Goal: Obtain resource: Download file/media

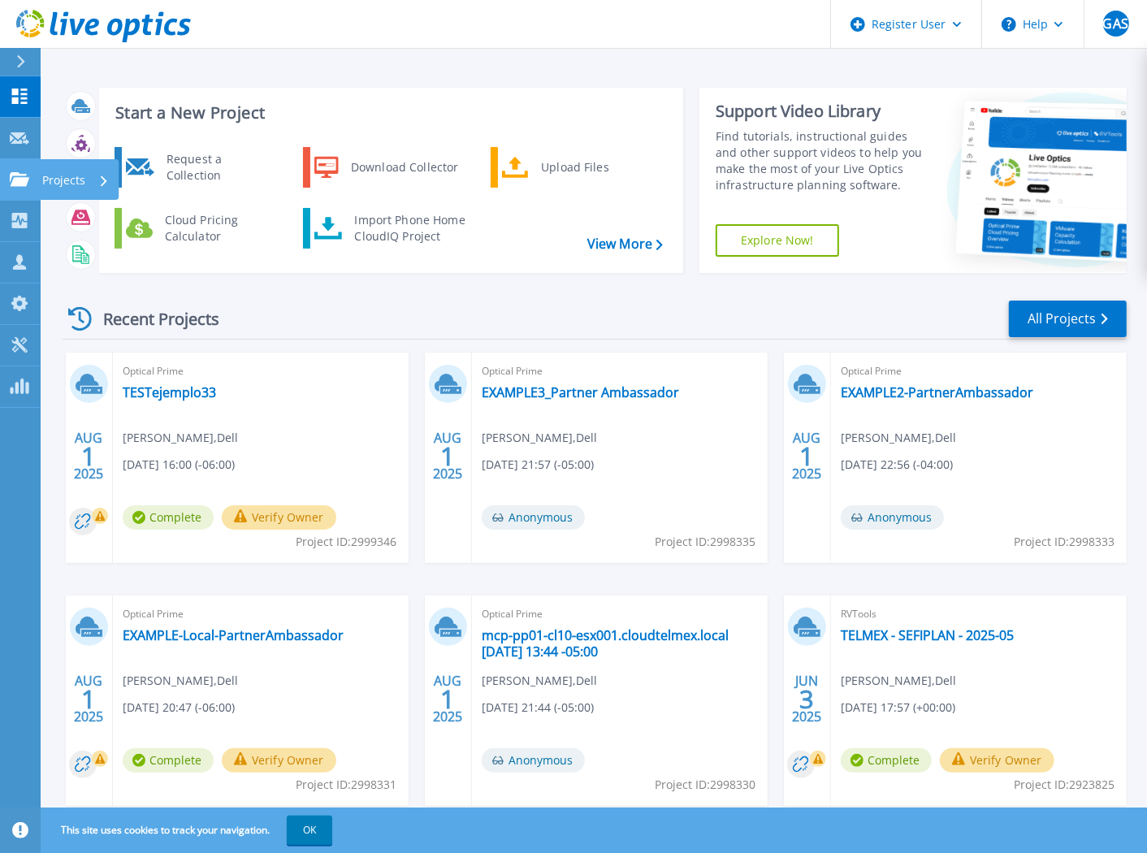
click at [44, 178] on p "Projects" at bounding box center [63, 180] width 43 height 42
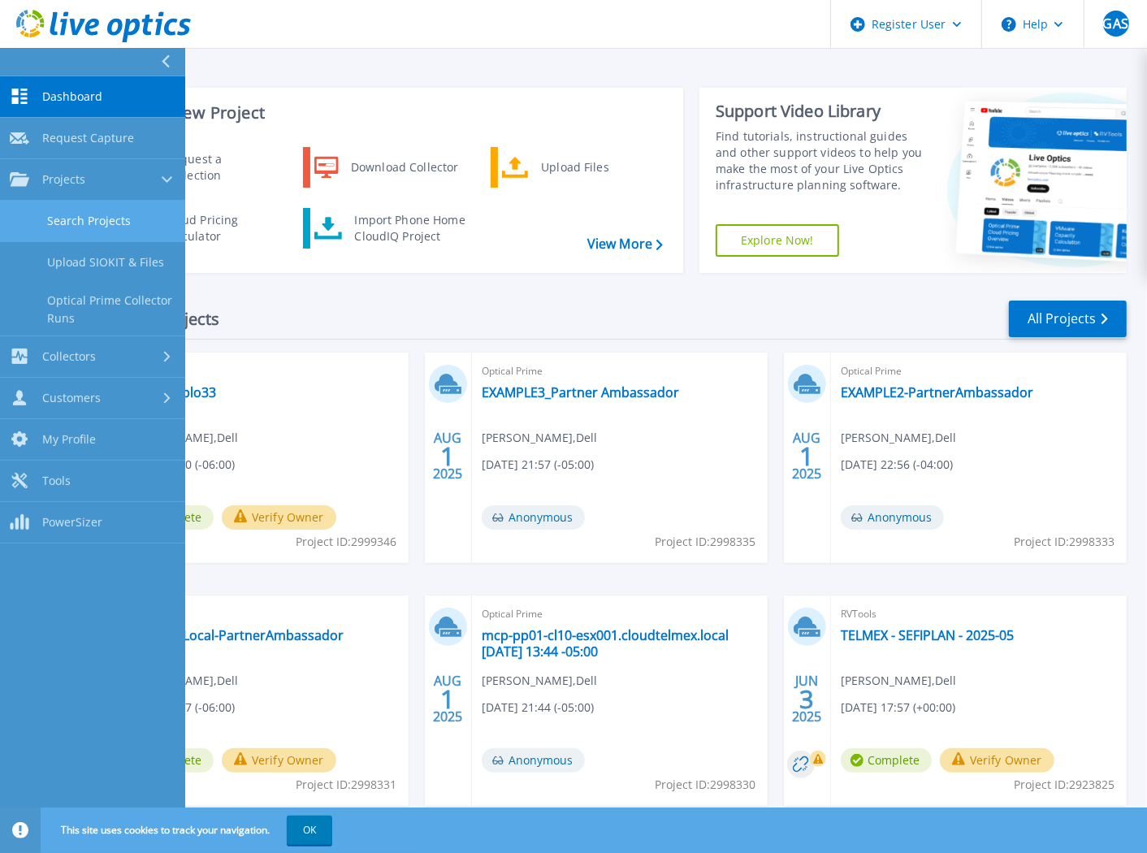
click at [56, 219] on link "Search Projects" at bounding box center [92, 221] width 185 height 41
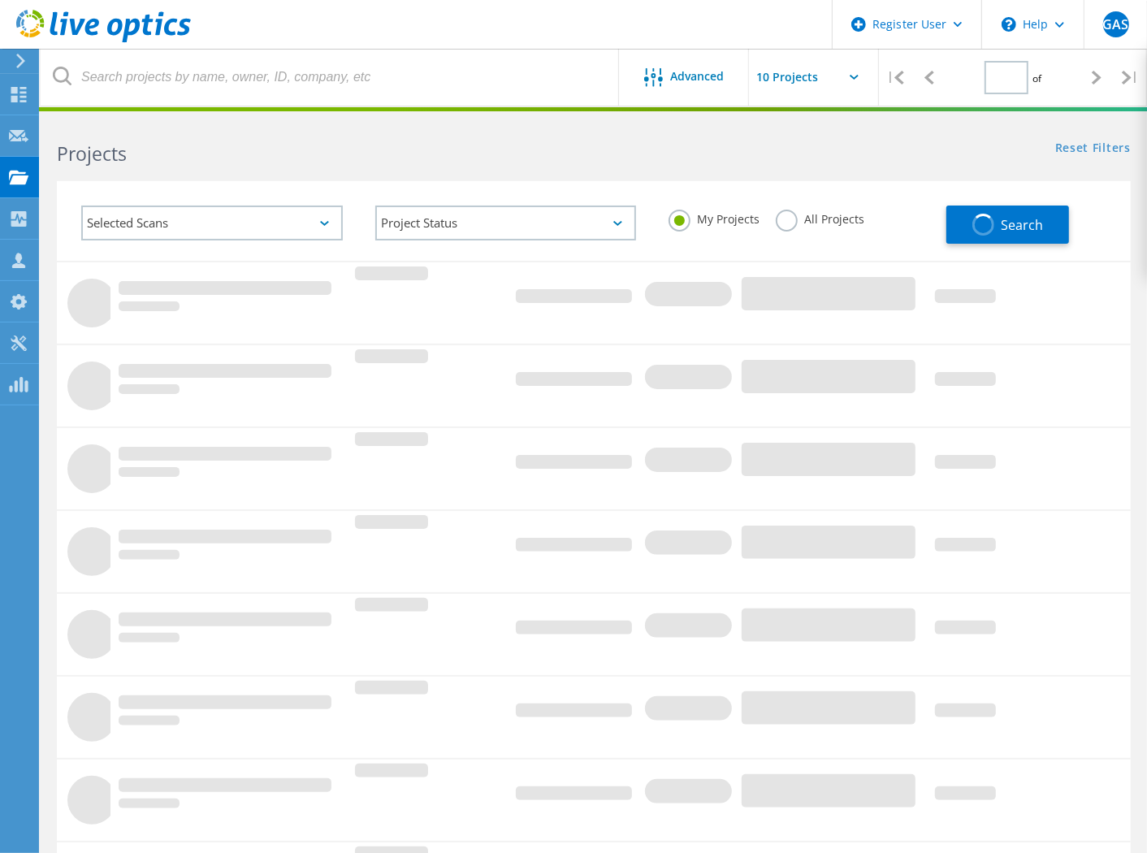
type input "1"
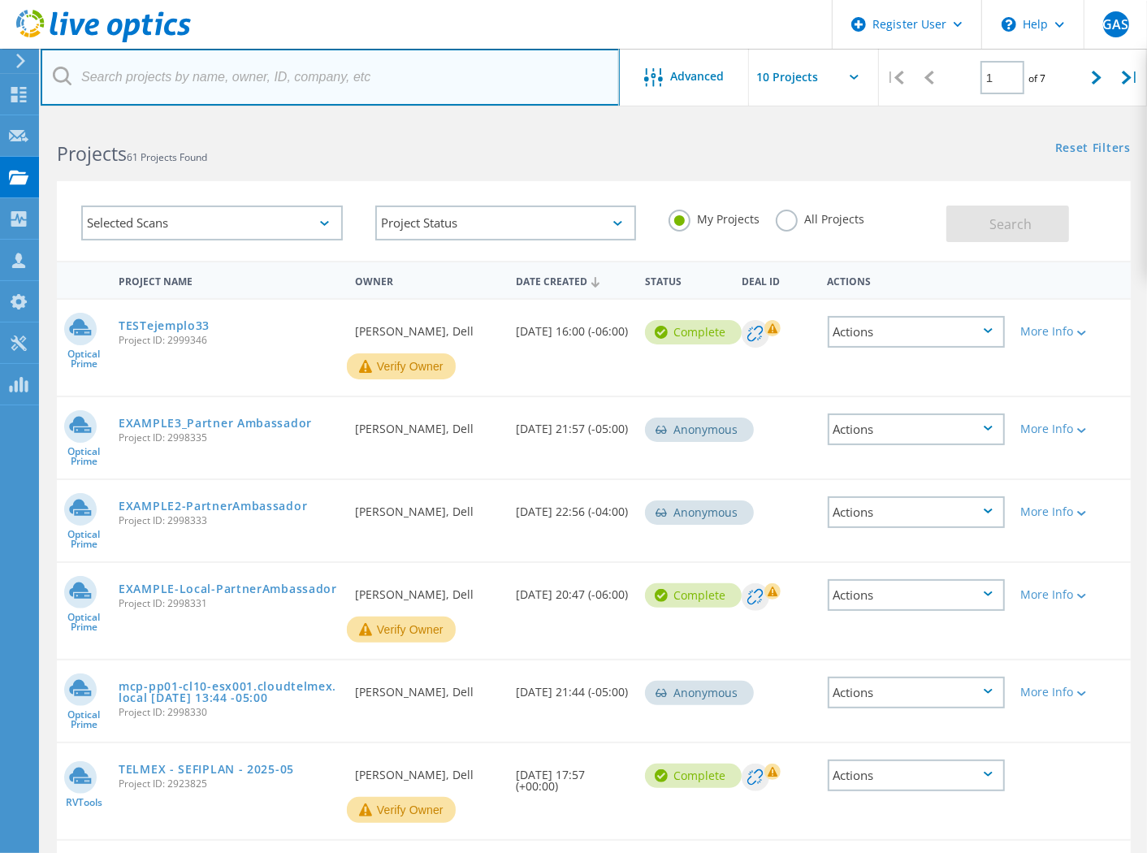
click at [141, 83] on input "text" at bounding box center [330, 77] width 579 height 57
click at [122, 77] on input "text" at bounding box center [330, 77] width 579 height 57
paste input "2813896"
type input "2813896"
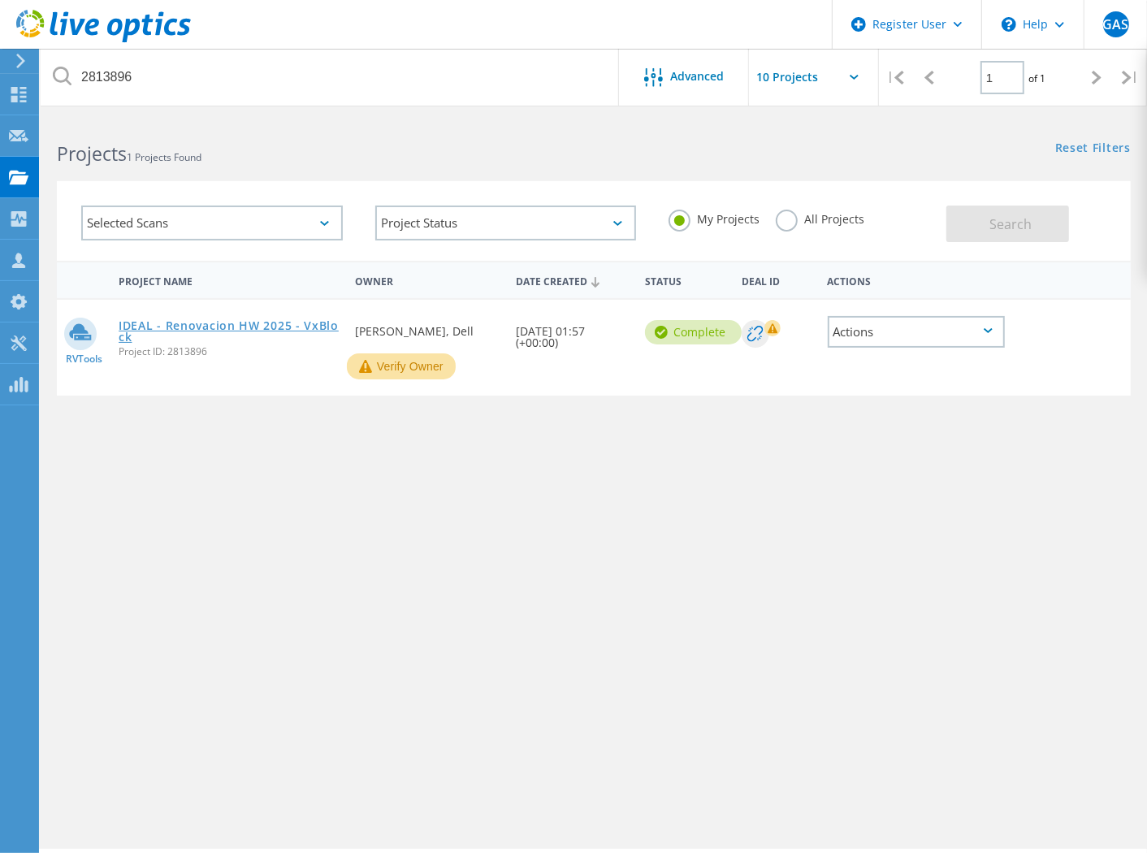
click at [299, 322] on link "IDEAL - Renovacion HW 2025 - VxBlock" at bounding box center [229, 331] width 220 height 23
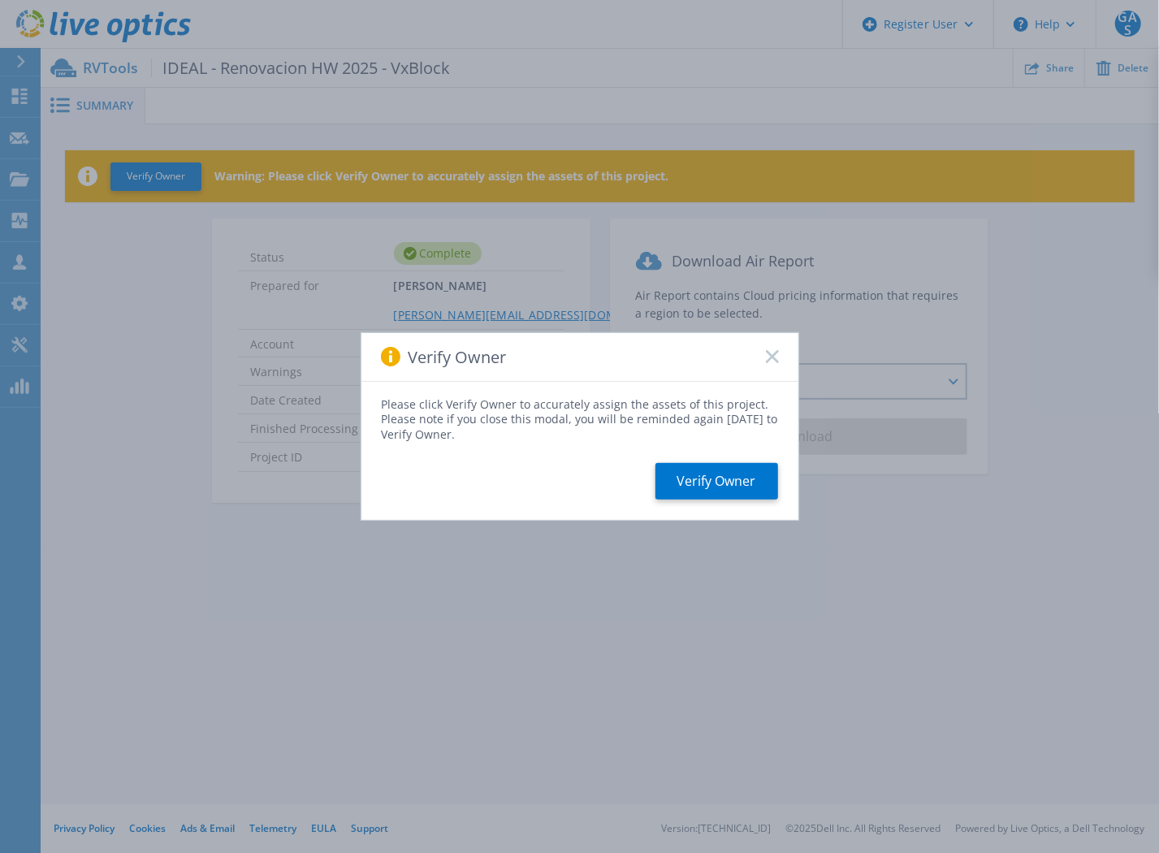
click at [770, 355] on rect at bounding box center [772, 357] width 14 height 14
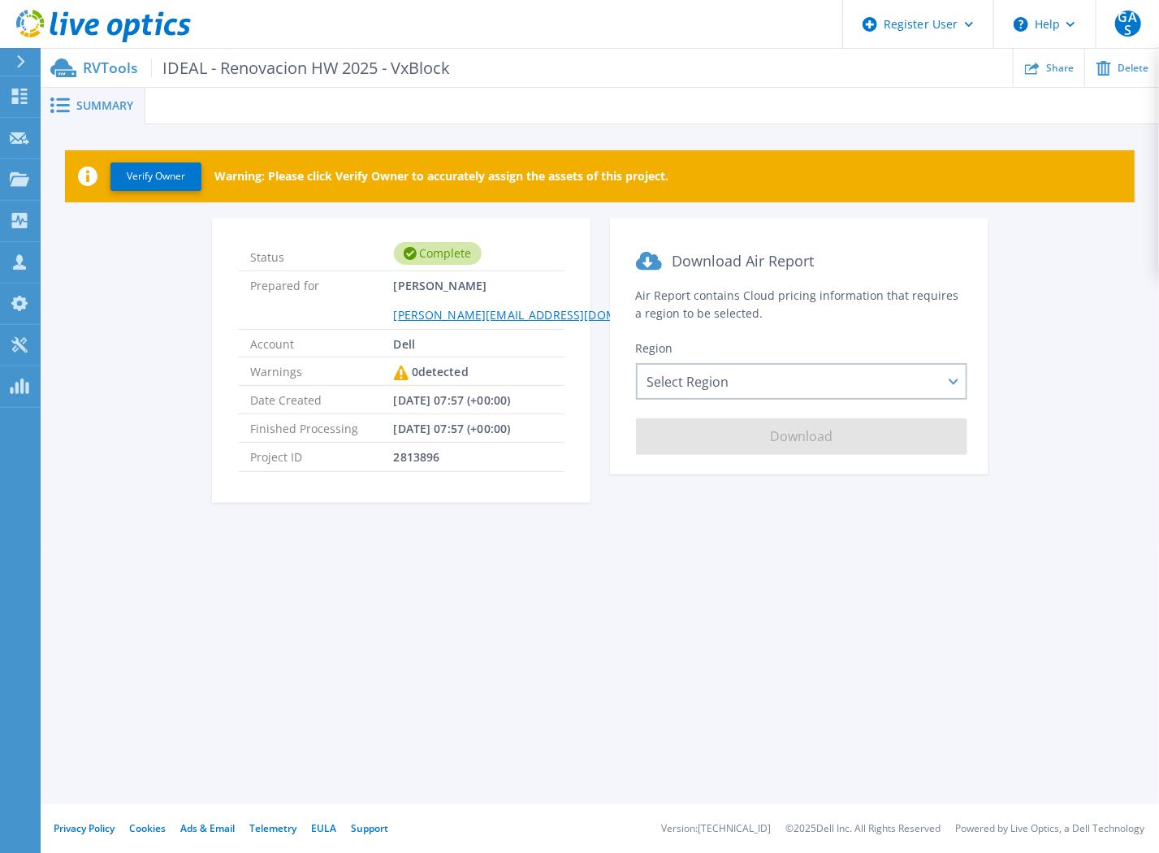
click at [622, 173] on p "Warning: Please click Verify Owner to accurately assign the assets of this proj…" at bounding box center [441, 176] width 454 height 13
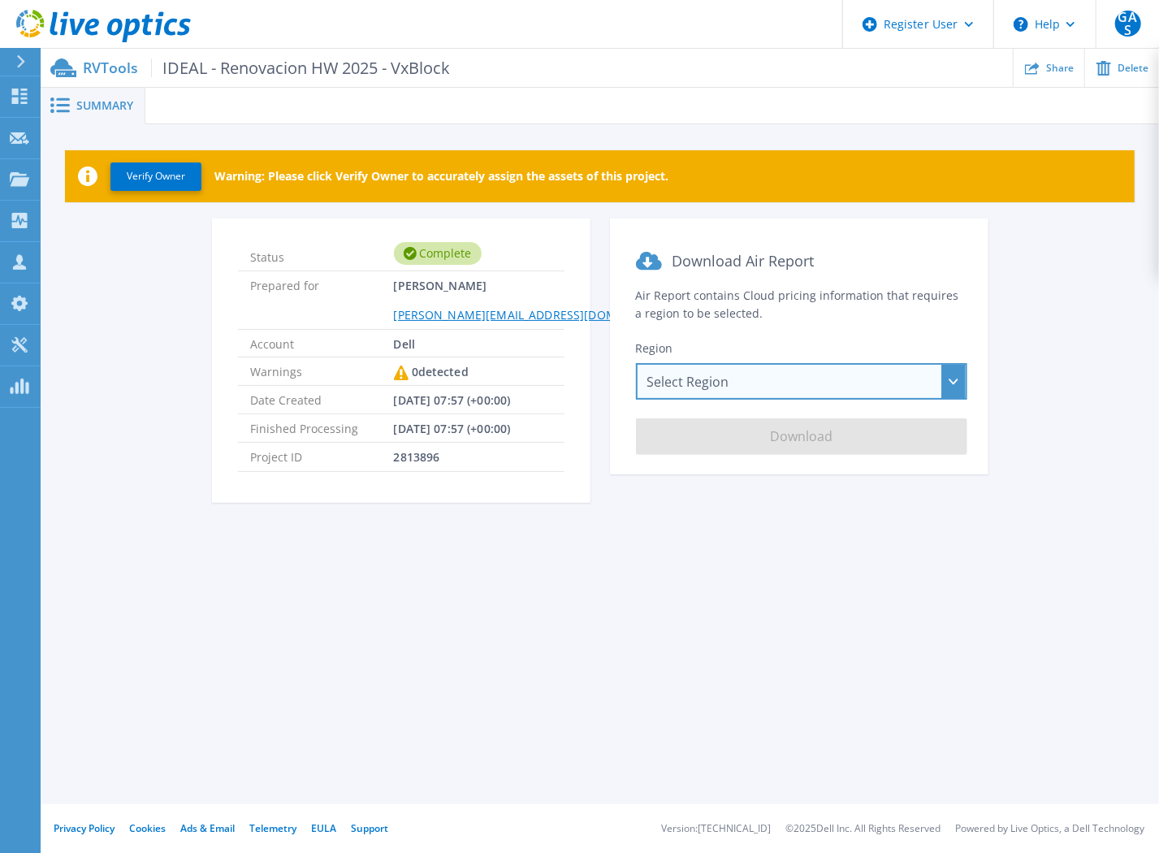
click at [955, 379] on div "Select Region [GEOGRAPHIC_DATA] ([GEOGRAPHIC_DATA]) [GEOGRAPHIC_DATA] ([GEOGRAP…" at bounding box center [801, 381] width 331 height 37
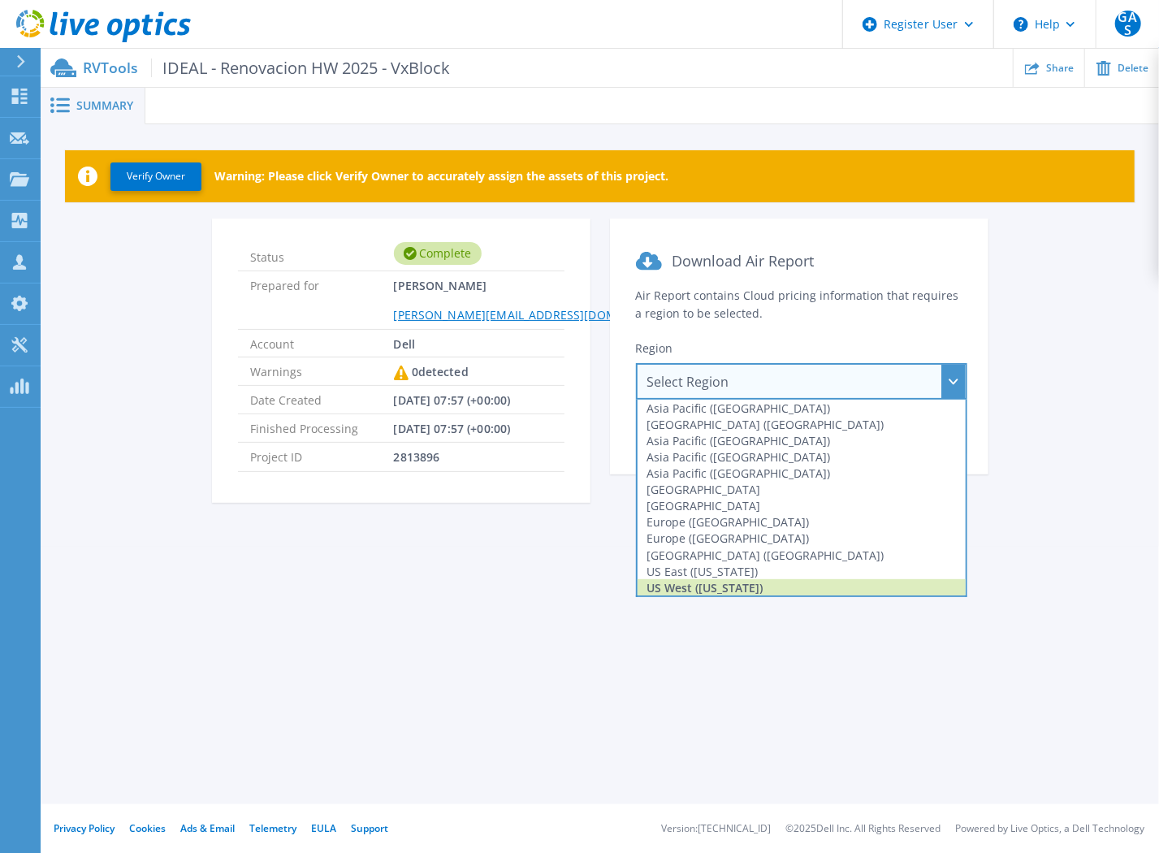
click at [728, 583] on div "US West (California)" at bounding box center [802, 587] width 328 height 16
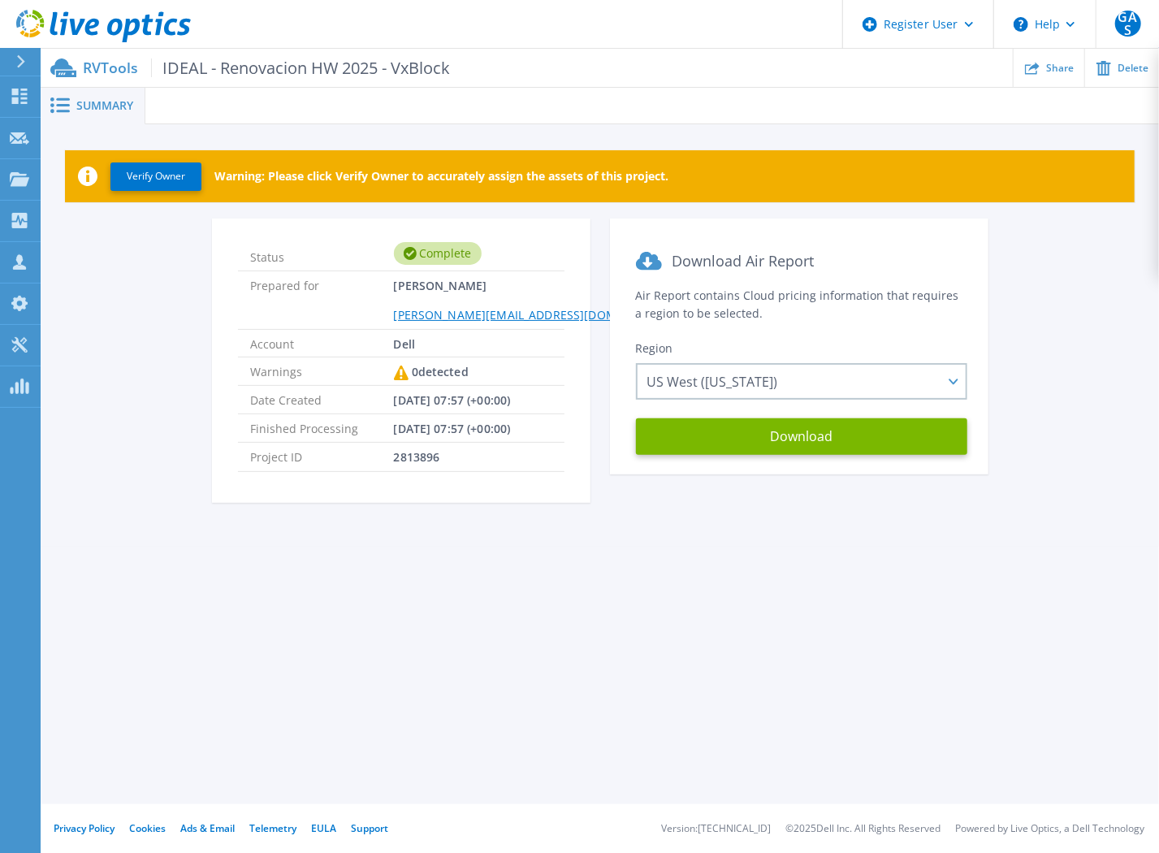
click at [998, 317] on div "Status Complete Prepared for Gerardo Alvarez Sanchez Gerardo.Alvarezsanchez@del…" at bounding box center [600, 371] width 1070 height 304
click at [809, 436] on button "Download" at bounding box center [801, 436] width 331 height 37
